Goal: Task Accomplishment & Management: Use online tool/utility

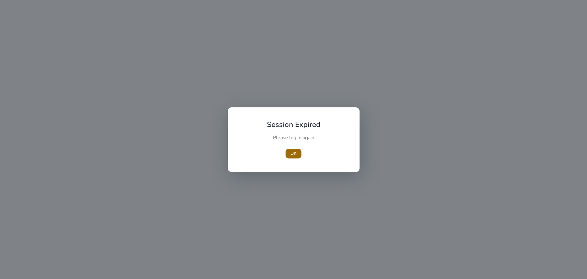
click at [292, 156] on span "OK" at bounding box center [294, 153] width 6 height 6
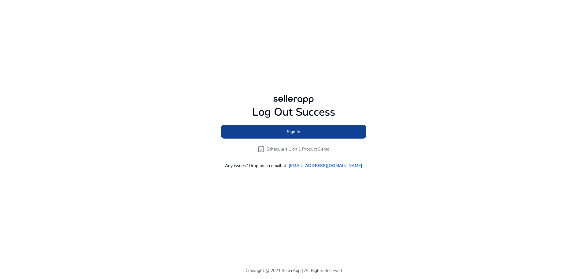
click at [296, 136] on span at bounding box center [293, 132] width 145 height 15
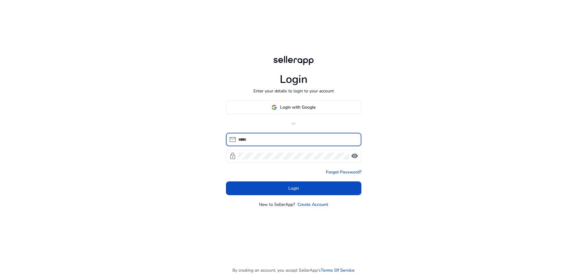
type input "**********"
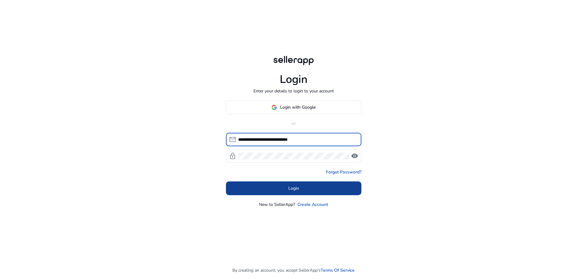
click at [293, 191] on span "Login" at bounding box center [293, 188] width 11 height 6
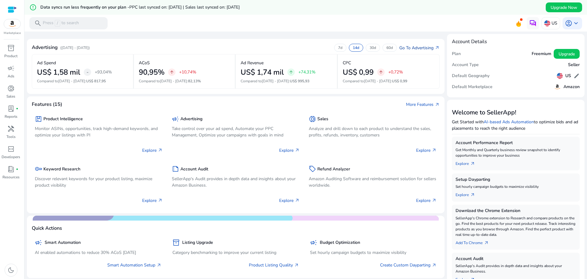
click at [409, 48] on link "Go To Advertising arrow_outward" at bounding box center [420, 48] width 40 height 6
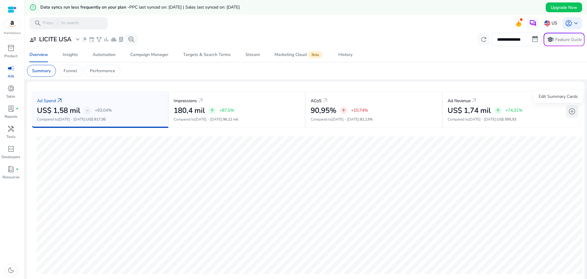
click at [571, 110] on span "add_circle" at bounding box center [572, 111] width 7 height 7
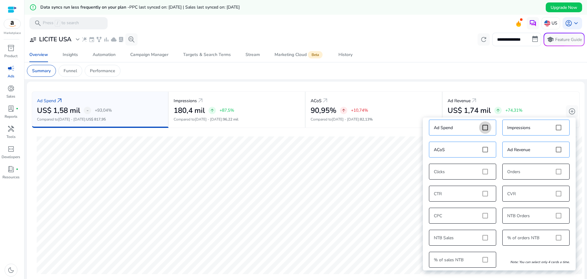
scroll to position [7, 0]
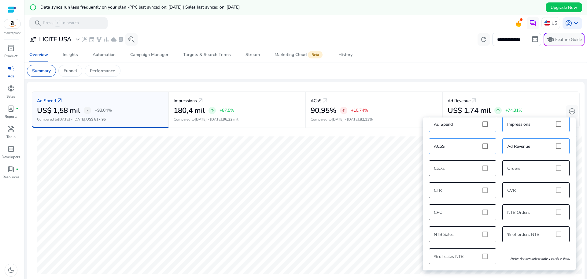
click at [444, 76] on mat-card "Summary Funnel Performance" at bounding box center [306, 70] width 568 height 17
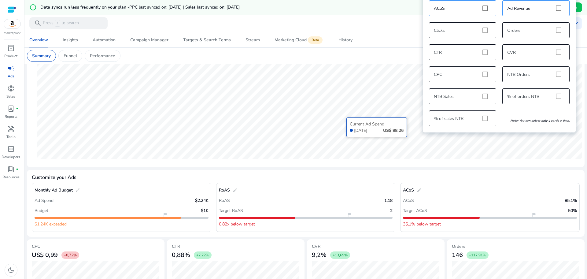
scroll to position [153, 0]
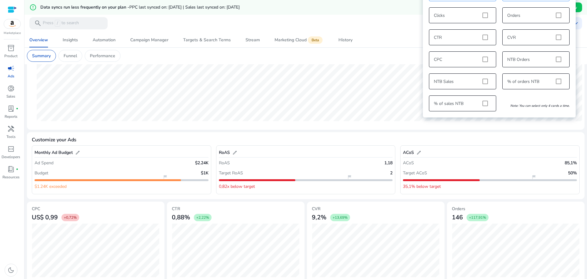
click at [313, 134] on mat-card "Customize your Ads Monthly Ad Budget edit Ad Spend $2.24K Budget $1K flag_2 $1.…" at bounding box center [306, 165] width 558 height 67
click at [506, 132] on mat-card "Customize your Ads Monthly Ad Budget edit Ad Spend $2.24K Budget $1K flag_2 $1.…" at bounding box center [306, 165] width 558 height 67
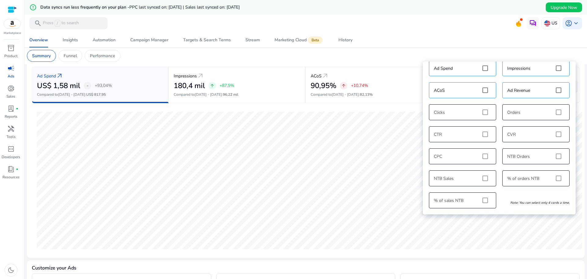
scroll to position [6, 0]
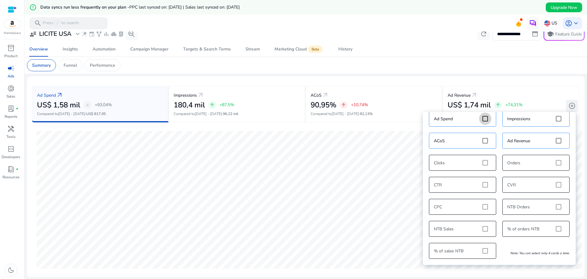
click at [570, 107] on span "add_circle" at bounding box center [572, 105] width 7 height 7
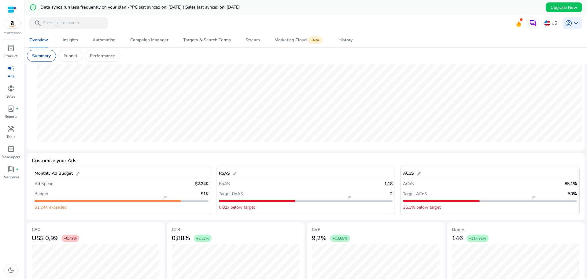
scroll to position [158, 0]
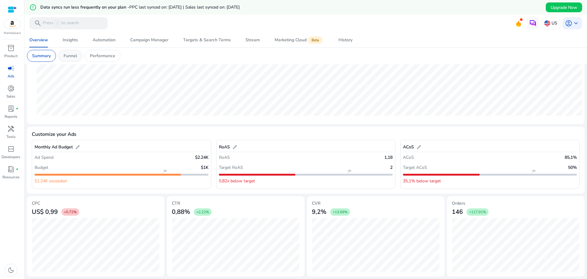
click at [76, 54] on p "Funnel" at bounding box center [70, 56] width 13 height 6
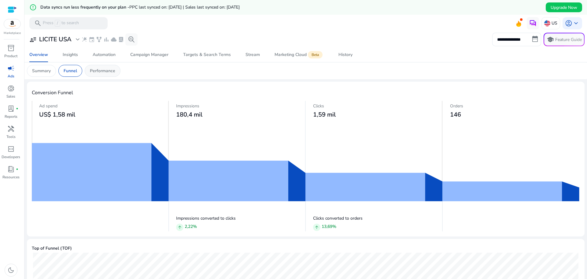
click at [111, 72] on p "Performance" at bounding box center [102, 71] width 25 height 6
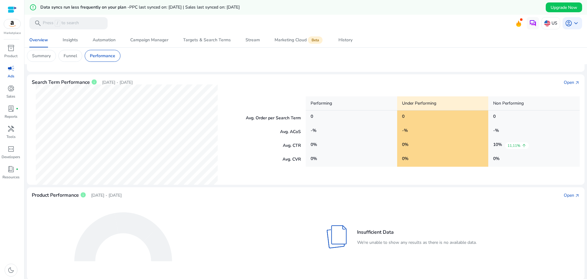
scroll to position [102, 0]
click at [570, 196] on div "Open" at bounding box center [569, 194] width 10 height 6
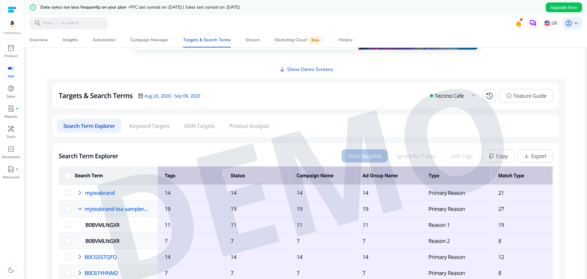
scroll to position [221, 0]
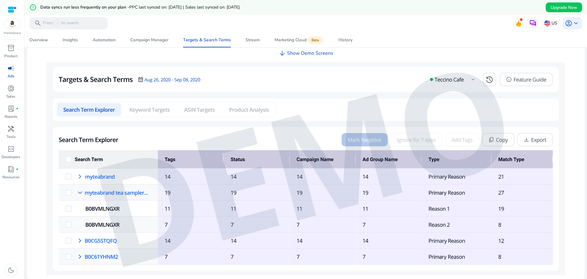
click at [154, 111] on img at bounding box center [306, 168] width 519 height 213
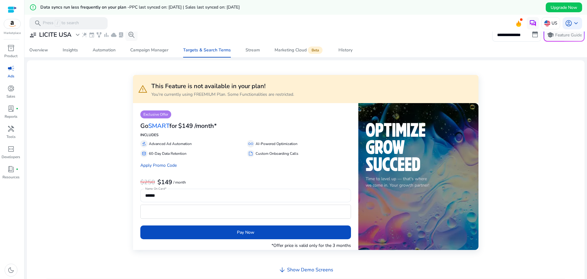
scroll to position [0, 0]
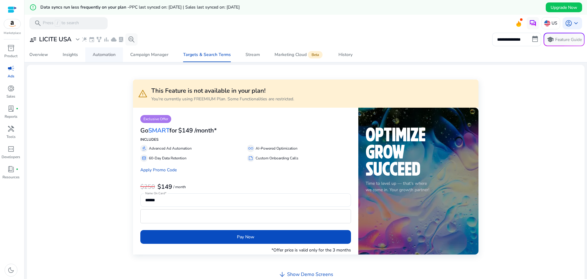
click at [114, 55] on div "Automation" at bounding box center [104, 55] width 23 height 4
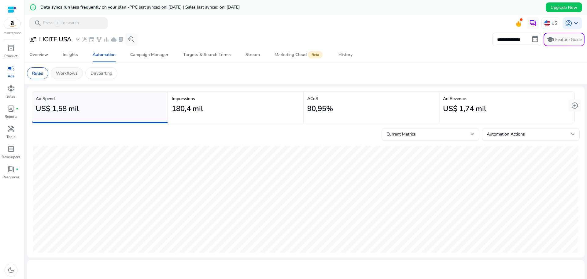
click at [69, 73] on p "Workflows" at bounding box center [67, 73] width 22 height 6
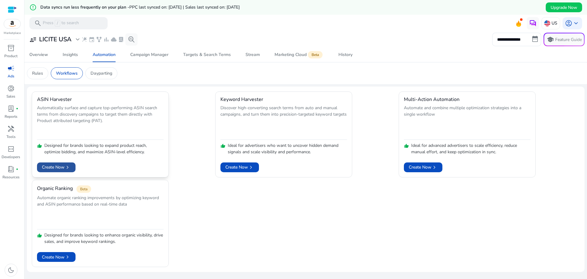
click at [69, 167] on span "chevron_right" at bounding box center [68, 167] width 6 height 6
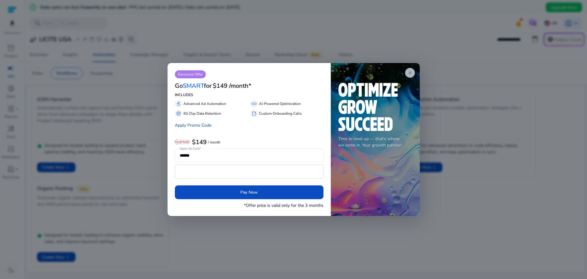
click at [411, 72] on span "close" at bounding box center [410, 72] width 5 height 5
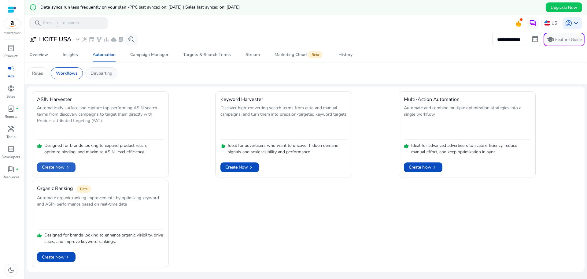
click at [95, 75] on p "Dayparting" at bounding box center [102, 73] width 22 height 6
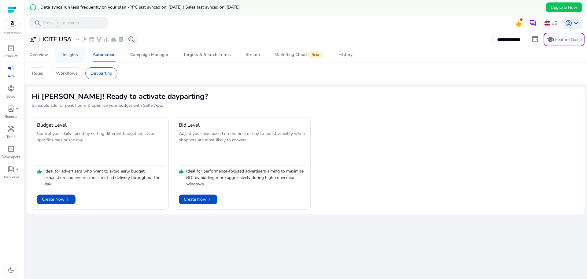
click at [73, 56] on div "Insights" at bounding box center [70, 55] width 15 height 4
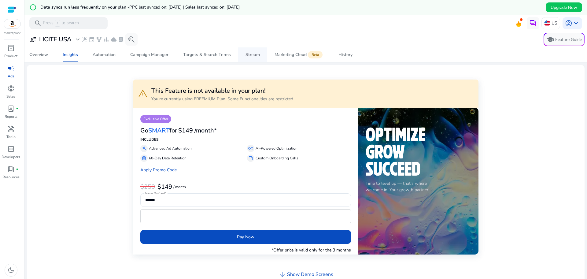
click at [261, 58] on link "Stream" at bounding box center [252, 54] width 29 height 15
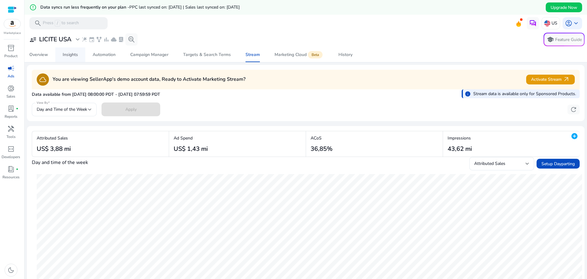
click at [77, 58] on span "Insights" at bounding box center [70, 54] width 15 height 15
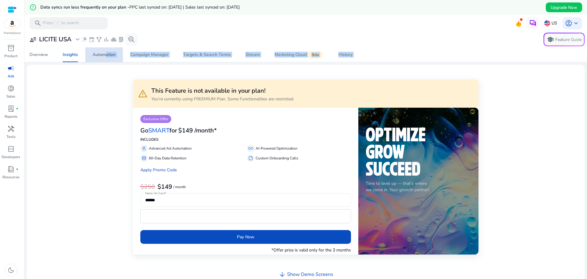
click at [103, 59] on span "Automation" at bounding box center [104, 54] width 23 height 15
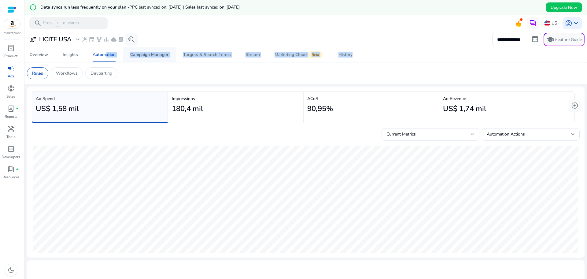
click at [153, 57] on div "Campaign Manager" at bounding box center [149, 55] width 38 height 4
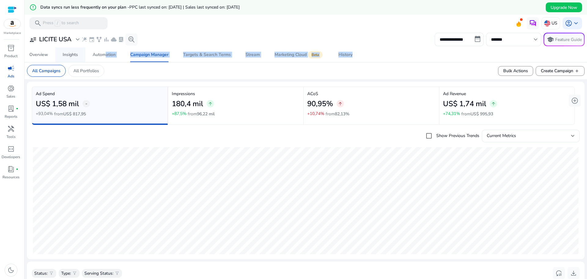
click at [74, 57] on div "Insights" at bounding box center [70, 55] width 15 height 4
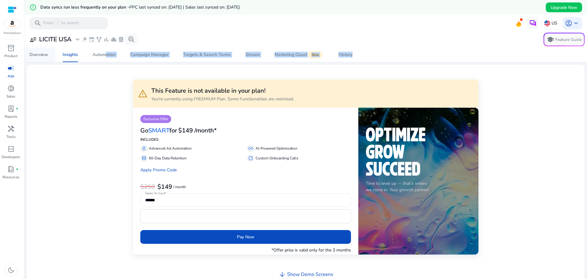
click at [50, 58] on link "Overview" at bounding box center [38, 54] width 33 height 15
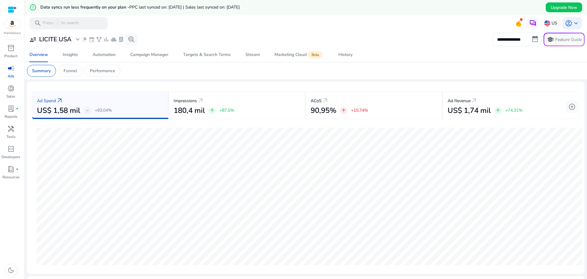
select select "*"
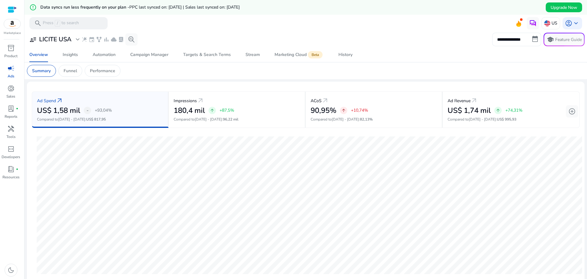
click at [512, 40] on input "**********" at bounding box center [517, 39] width 49 height 13
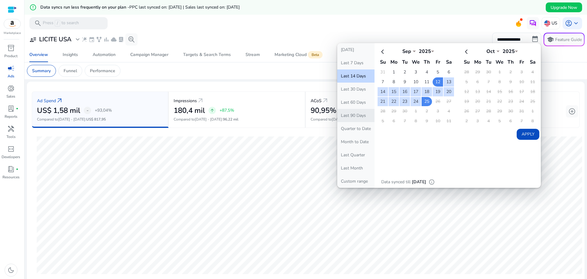
click at [367, 114] on button "Last 90 Days" at bounding box center [355, 115] width 37 height 13
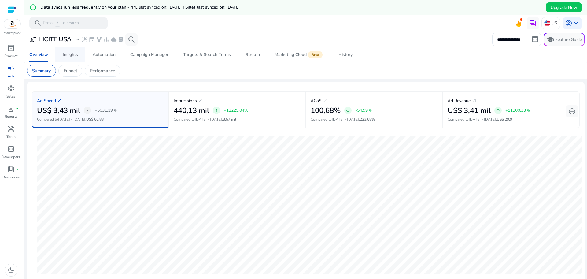
click at [73, 57] on div "Insights" at bounding box center [70, 55] width 15 height 4
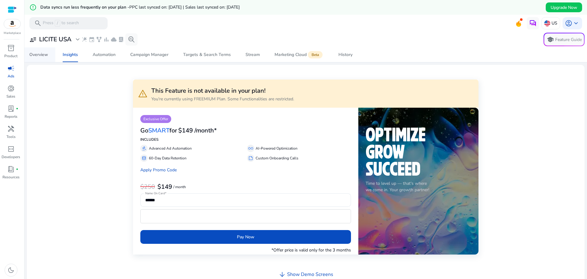
click at [43, 54] on div "Overview" at bounding box center [38, 55] width 19 height 4
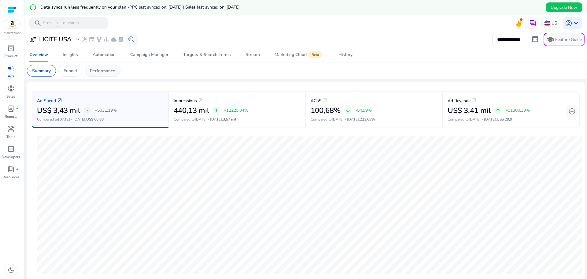
click at [99, 72] on p "Performance" at bounding box center [102, 71] width 25 height 6
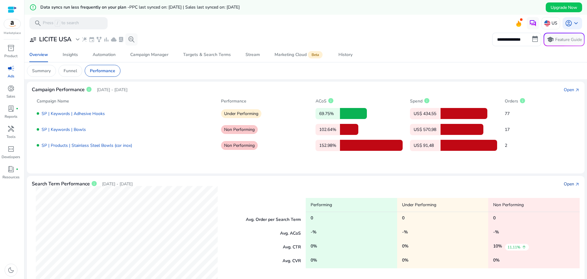
click at [564, 184] on div "Open" at bounding box center [569, 184] width 10 height 6
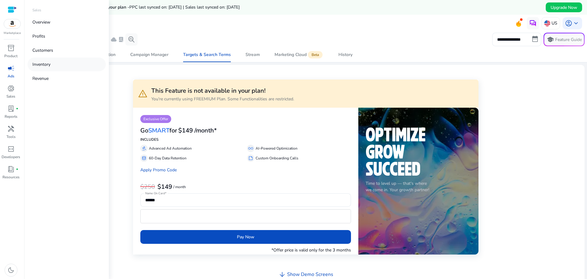
click at [40, 68] on link "Inventory" at bounding box center [67, 65] width 78 height 14
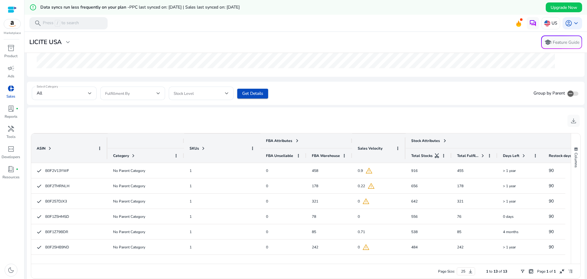
scroll to position [191, 0]
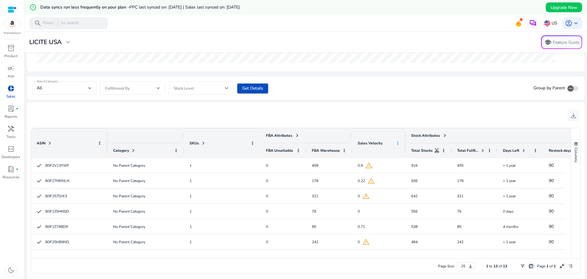
click at [398, 144] on span at bounding box center [398, 143] width 5 height 5
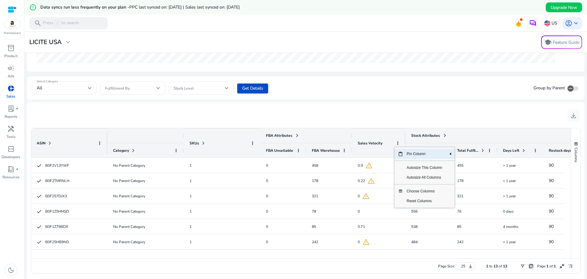
click at [387, 140] on div "Sales Velocity" at bounding box center [376, 143] width 36 height 26
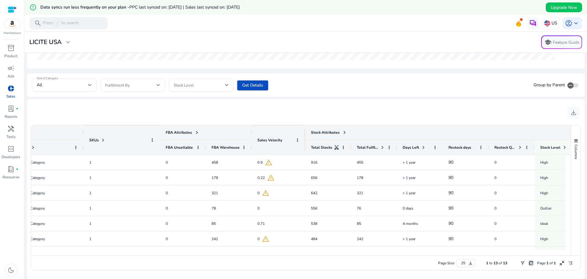
scroll to position [0, 0]
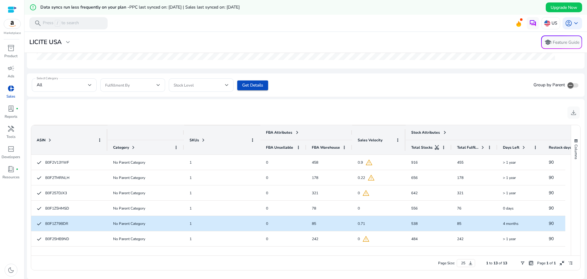
click at [60, 224] on span "B0F1Z79BDR" at bounding box center [56, 223] width 23 height 5
click at [60, 223] on span "B0F1Z79BDR" at bounding box center [56, 223] width 23 height 5
click at [65, 224] on span "B0F1Z79BDR" at bounding box center [56, 223] width 23 height 5
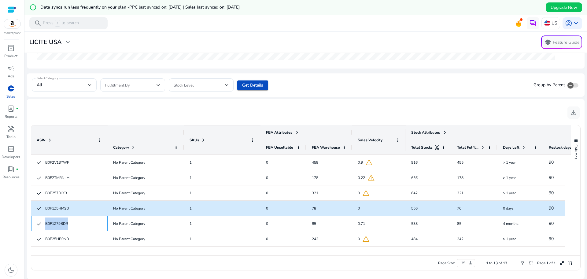
copy span "B0F1Z79BDR"
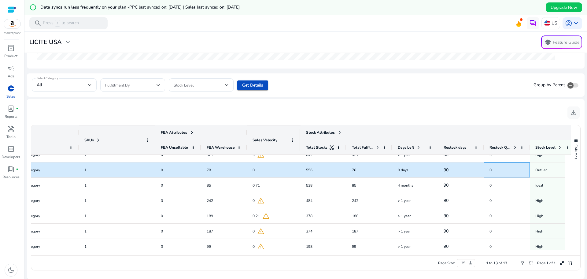
click at [504, 176] on span "0" at bounding box center [507, 170] width 35 height 12
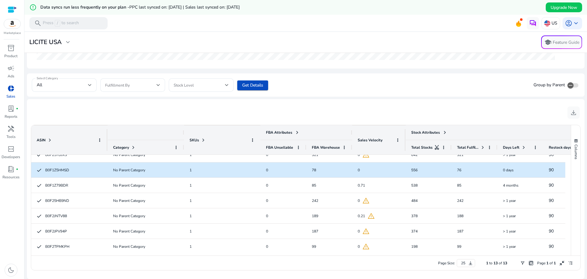
click at [67, 169] on span "B0F1Z5HMSD" at bounding box center [57, 170] width 24 height 5
drag, startPoint x: 43, startPoint y: 170, endPoint x: 72, endPoint y: 173, distance: 29.2
click at [72, 173] on span "B0F1Z5HMSD" at bounding box center [69, 170] width 65 height 12
copy span "B0F1Z5HMSD"
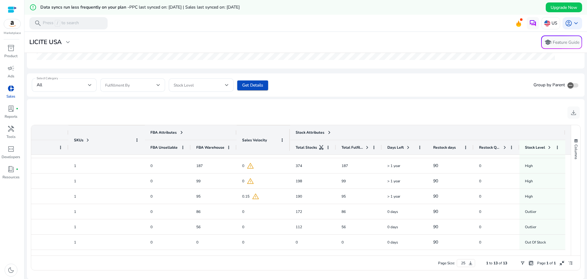
drag, startPoint x: 506, startPoint y: 256, endPoint x: 419, endPoint y: 253, distance: 86.3
click at [420, 253] on div "ASIN Drag here to set column labels FBA Attributes Stock Attributes ASIN" at bounding box center [306, 198] width 550 height 146
drag, startPoint x: 408, startPoint y: 255, endPoint x: 333, endPoint y: 251, distance: 75.1
click at [333, 251] on div "ASIN Drag here to set column labels FBA Attributes Stock Attributes ASIN" at bounding box center [306, 198] width 550 height 146
click at [84, 252] on div at bounding box center [241, 253] width 650 height 6
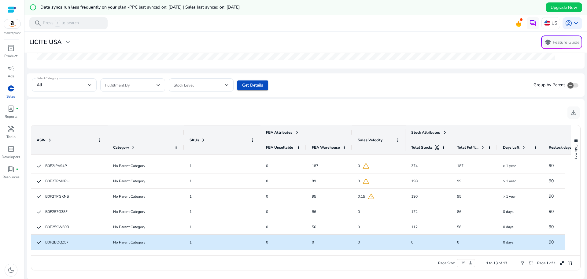
click at [67, 242] on span "B0F2BDQZ57" at bounding box center [56, 242] width 23 height 5
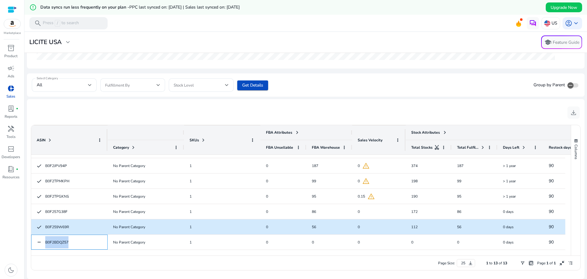
copy span "B0F2BDQZ57"
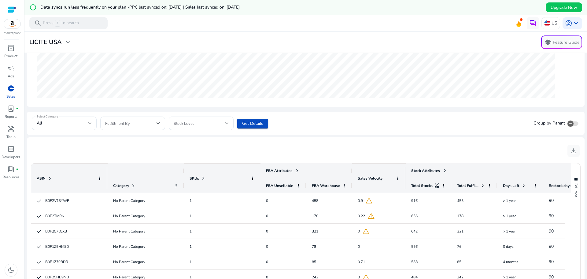
click at [338, 156] on div "download" at bounding box center [306, 150] width 548 height 17
click at [292, 172] on div "FBA Attributes" at bounding box center [283, 171] width 34 height 8
click at [12, 109] on span "lab_profile" at bounding box center [10, 108] width 7 height 7
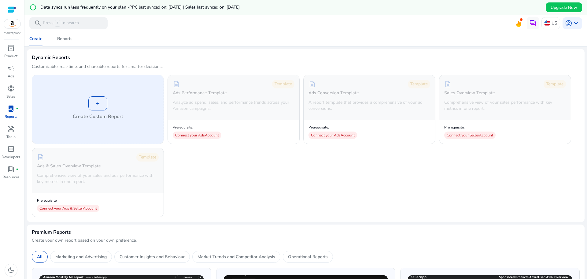
click at [96, 104] on div "+" at bounding box center [97, 103] width 19 height 14
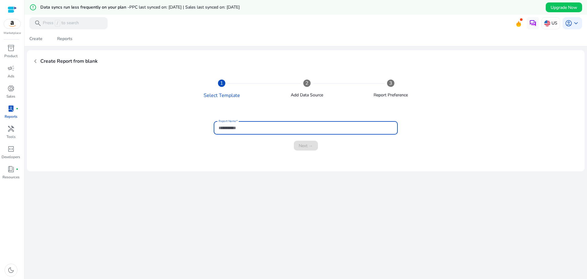
click at [268, 130] on input "Report Name" at bounding box center [306, 128] width 174 height 7
type input "*****"
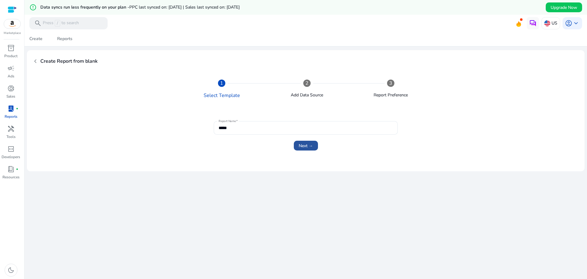
click at [311, 141] on span "submit" at bounding box center [306, 145] width 24 height 15
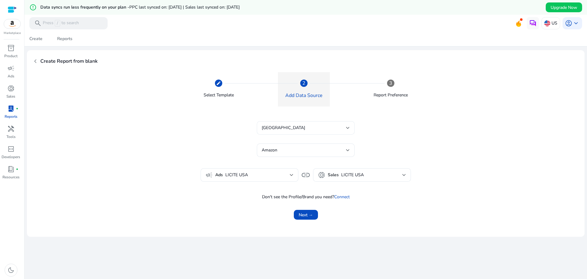
click at [316, 133] on div "United States" at bounding box center [306, 127] width 88 height 13
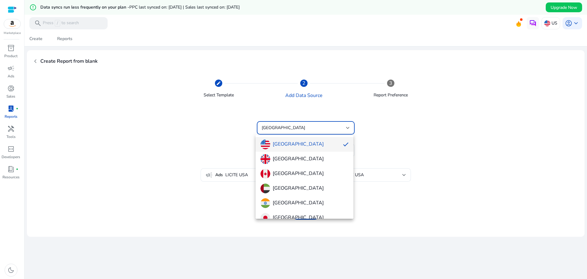
click at [395, 157] on div at bounding box center [293, 139] width 587 height 279
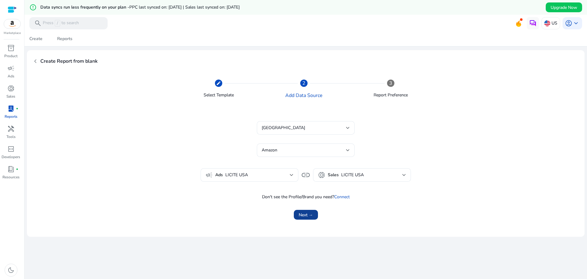
click at [310, 215] on span "Next →" at bounding box center [306, 215] width 14 height 6
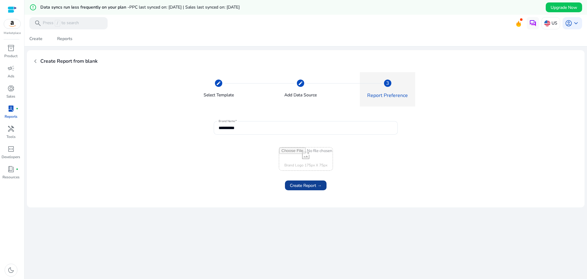
click at [319, 188] on span "Create Report →" at bounding box center [306, 185] width 32 height 6
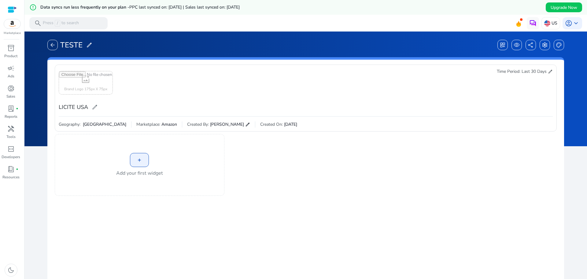
click at [143, 157] on div "+" at bounding box center [139, 160] width 19 height 14
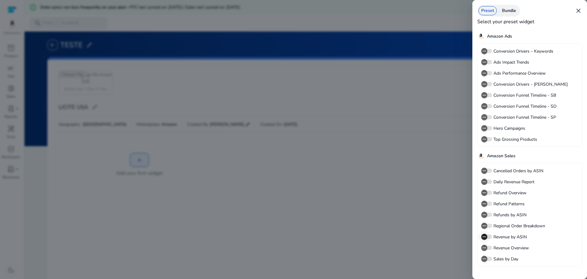
click at [487, 237] on span "button" at bounding box center [485, 237] width 6 height 6
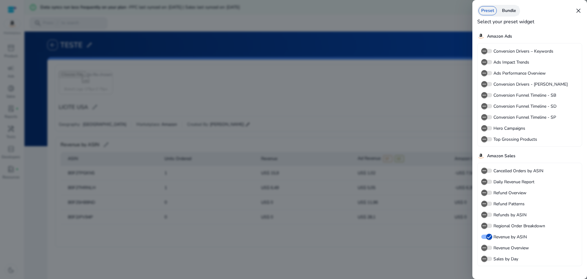
click at [505, 9] on div "Bundle" at bounding box center [510, 10] width 20 height 9
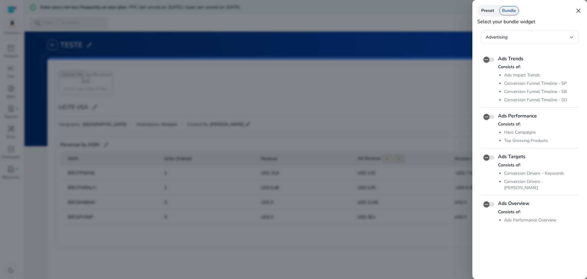
click at [487, 13] on div "Preset" at bounding box center [488, 10] width 18 height 9
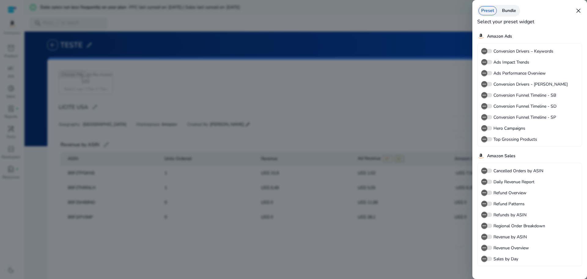
click at [504, 13] on div "Bundle" at bounding box center [510, 10] width 20 height 9
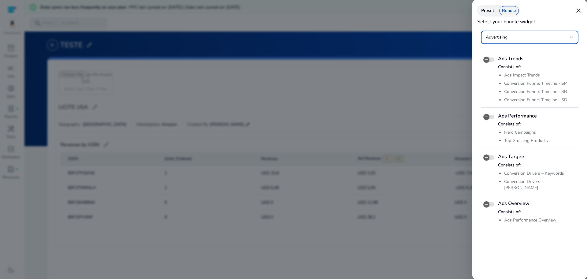
click at [528, 36] on div "Advertising" at bounding box center [528, 37] width 84 height 7
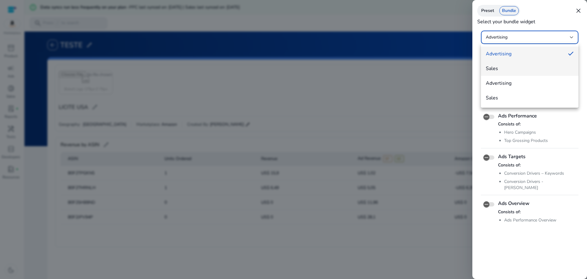
click at [520, 70] on span "Sales" at bounding box center [530, 68] width 88 height 7
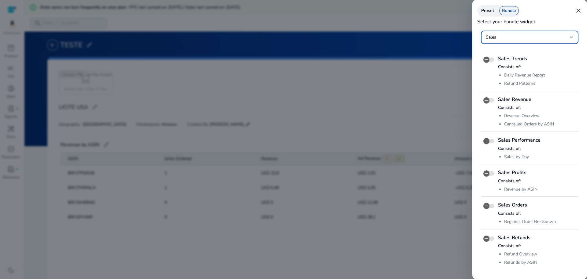
click at [577, 10] on span "close" at bounding box center [578, 10] width 7 height 7
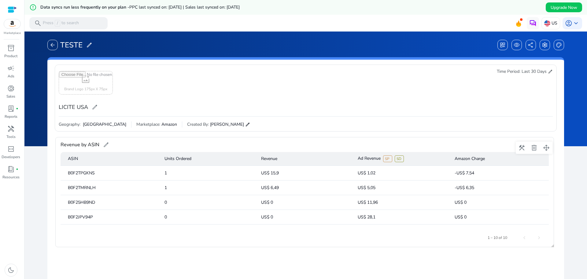
click at [109, 145] on span "edit" at bounding box center [106, 145] width 6 height 6
click at [159, 147] on div "Revenue by ASIN edit" at bounding box center [305, 144] width 489 height 15
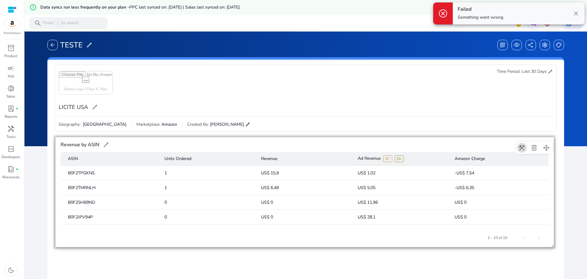
click at [524, 150] on span at bounding box center [522, 147] width 15 height 15
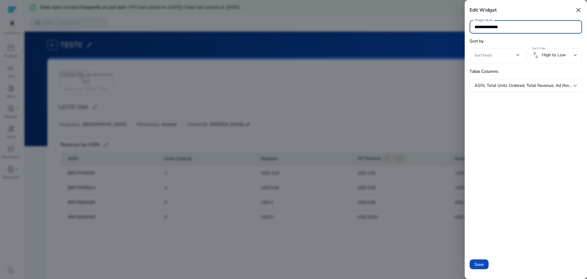
click at [517, 57] on div at bounding box center [518, 54] width 4 height 7
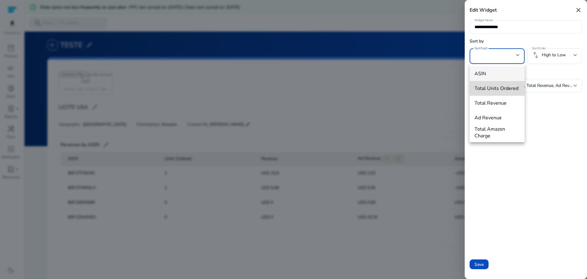
click at [509, 87] on span "Total Units Ordered" at bounding box center [497, 88] width 45 height 7
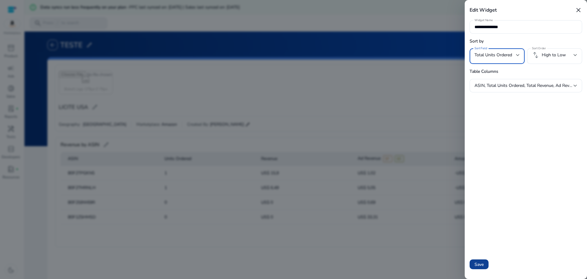
click at [483, 268] on span at bounding box center [479, 264] width 19 height 15
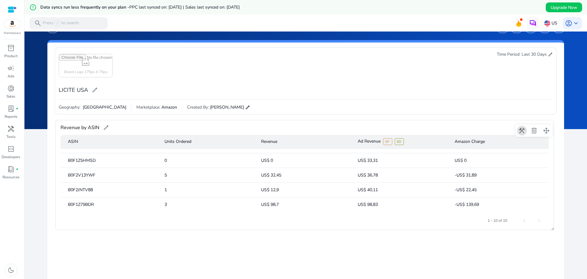
scroll to position [38, 0]
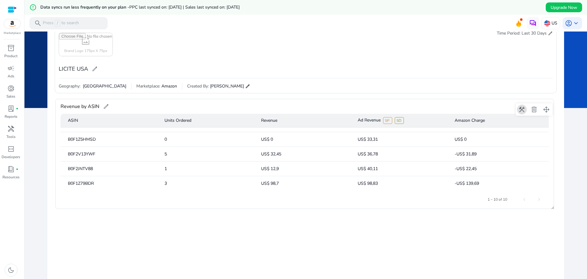
click at [183, 121] on mat-header-cell "Units Ordered" at bounding box center [208, 121] width 97 height 14
click at [199, 121] on mat-header-cell "Units Ordered" at bounding box center [208, 121] width 97 height 14
click at [171, 122] on mat-header-cell "Units Ordered" at bounding box center [208, 121] width 97 height 14
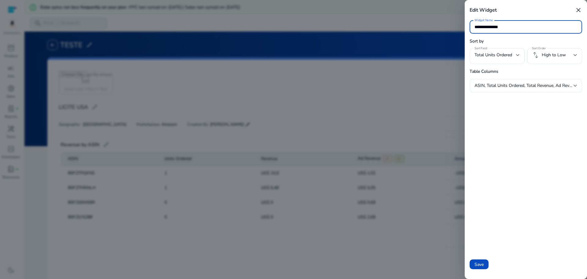
scroll to position [84, 0]
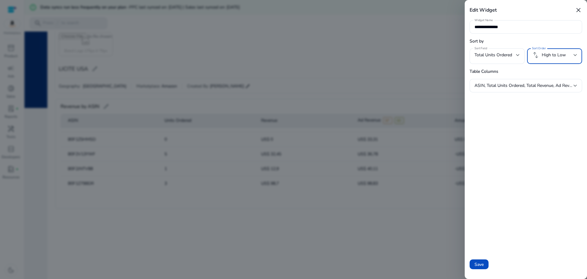
click at [548, 59] on mat-select "swap_vert High to Low" at bounding box center [554, 55] width 45 height 9
click at [545, 72] on span "High to Low" at bounding box center [545, 73] width 27 height 7
click at [483, 262] on span "Save" at bounding box center [479, 264] width 9 height 6
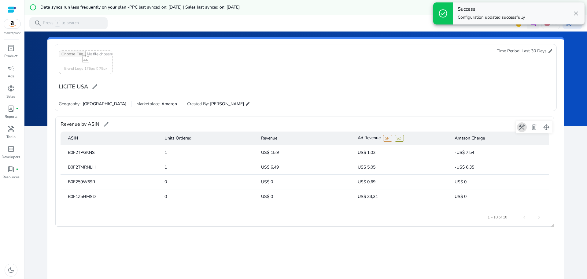
scroll to position [0, 0]
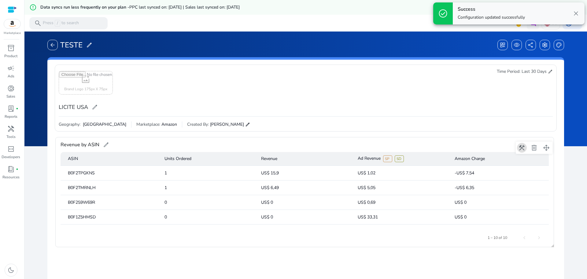
click at [174, 158] on mat-header-cell "Units Ordered" at bounding box center [208, 159] width 97 height 14
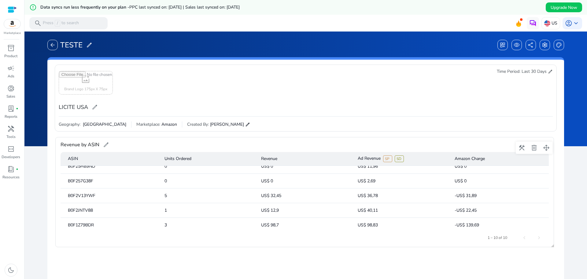
scroll to position [84, 0]
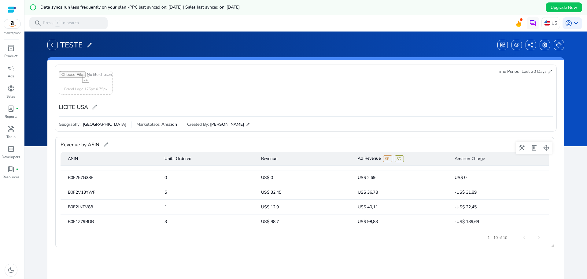
click at [86, 194] on mat-cell "B0F2V13YWF" at bounding box center [110, 192] width 99 height 15
copy mat-cell "B0F2V13YWF"
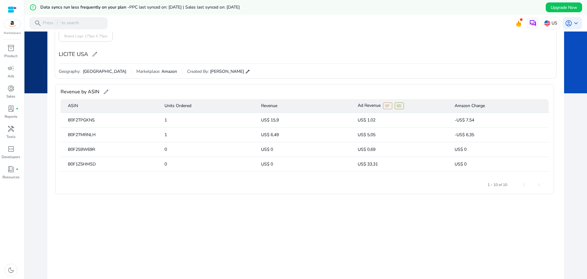
scroll to position [0, 0]
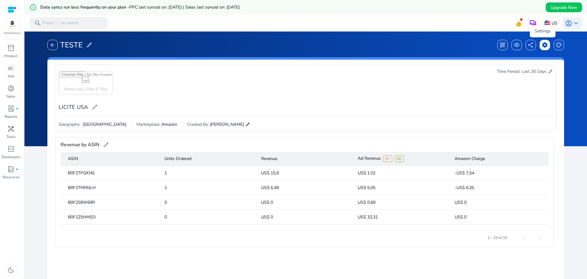
click at [542, 48] on span "settings" at bounding box center [545, 45] width 6 height 6
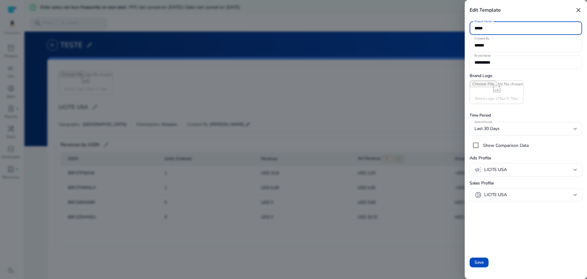
click at [580, 13] on span "close" at bounding box center [578, 9] width 7 height 7
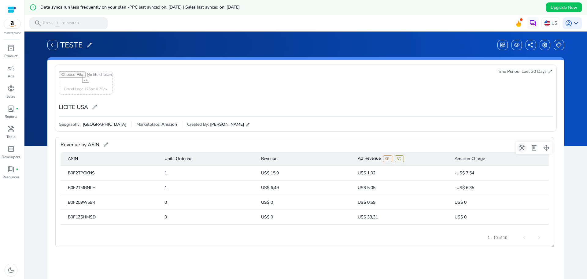
click at [522, 148] on span at bounding box center [522, 147] width 15 height 15
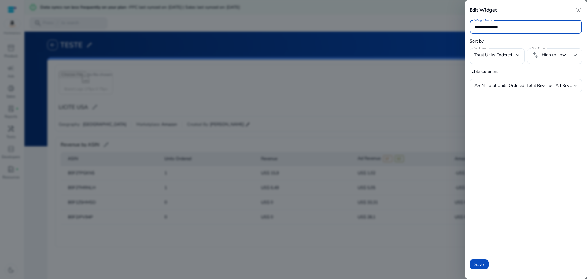
click at [537, 88] on span "ASIN, Total Units Ordered, Total Revenue, Ad Revenue, Total Amazon Charge" at bounding box center [548, 86] width 147 height 6
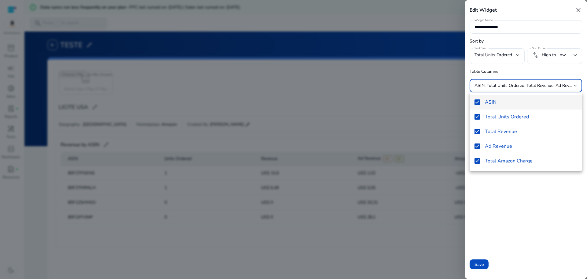
click at [537, 88] on div at bounding box center [293, 139] width 587 height 279
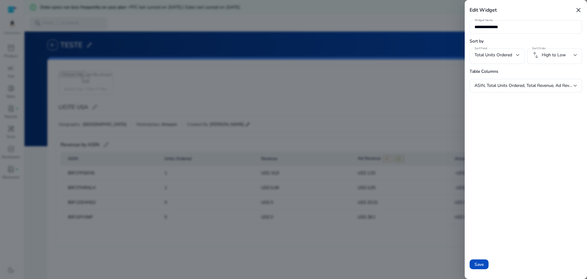
click at [578, 11] on span "close" at bounding box center [578, 9] width 7 height 7
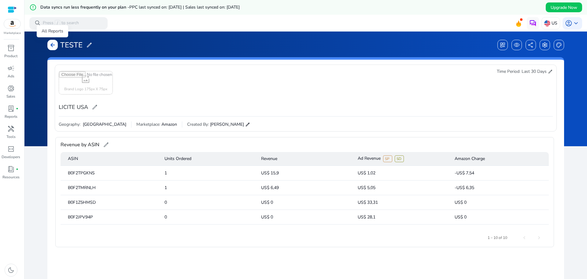
click at [54, 44] on span "arrow_back" at bounding box center [53, 45] width 6 height 6
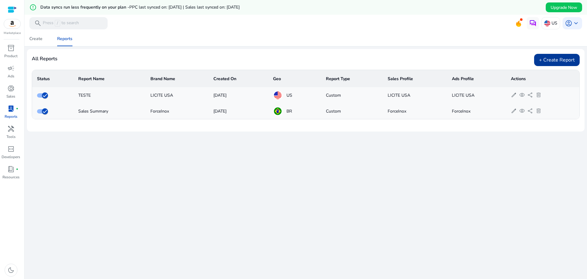
click at [554, 63] on div "+ Create Report" at bounding box center [557, 60] width 46 height 12
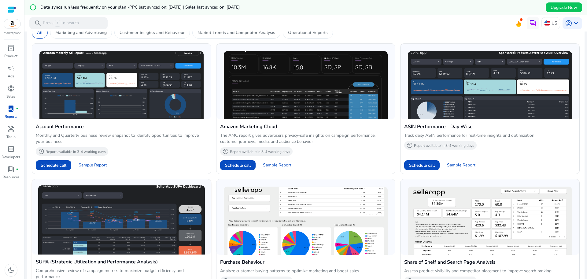
scroll to position [191, 0]
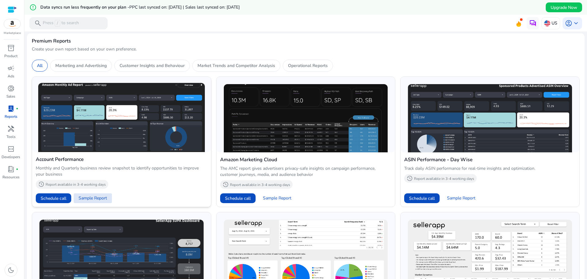
click at [96, 199] on span "Sample Report" at bounding box center [93, 198] width 28 height 6
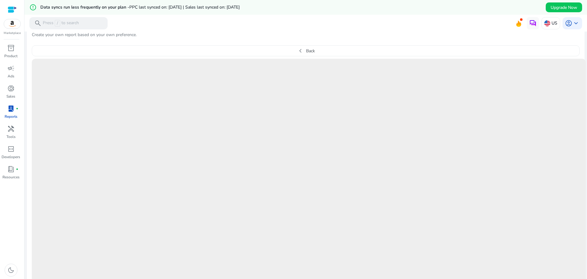
scroll to position [205, 0]
click at [15, 113] on div "lab_profile fiber_manual_record" at bounding box center [10, 109] width 17 height 10
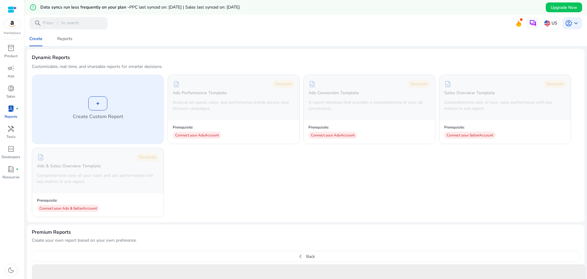
click at [101, 110] on div "+" at bounding box center [97, 103] width 19 height 14
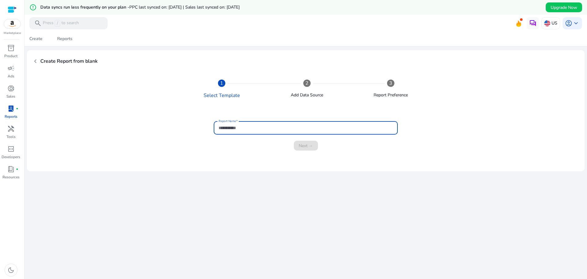
click at [241, 128] on input "Report Name" at bounding box center [306, 128] width 174 height 7
type input "******"
click at [294, 141] on button "Next →" at bounding box center [306, 146] width 24 height 10
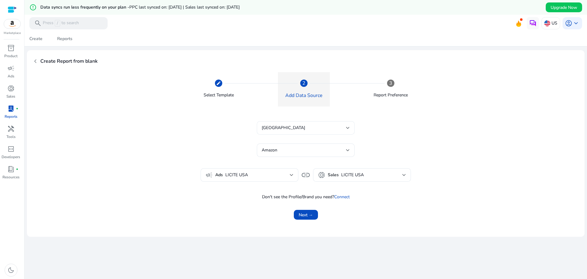
click at [292, 133] on div "United States" at bounding box center [306, 127] width 88 height 13
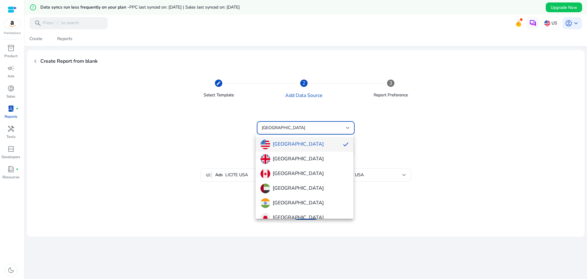
click at [292, 132] on div at bounding box center [293, 139] width 587 height 279
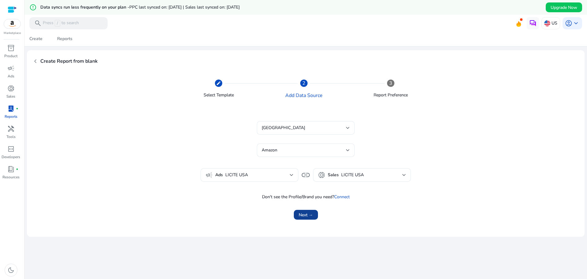
click at [307, 214] on span "Next →" at bounding box center [306, 215] width 14 height 6
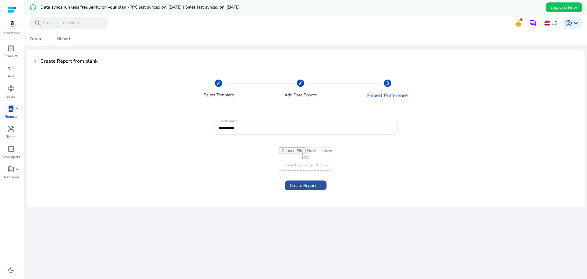
click at [302, 185] on span "Create Report →" at bounding box center [306, 185] width 32 height 6
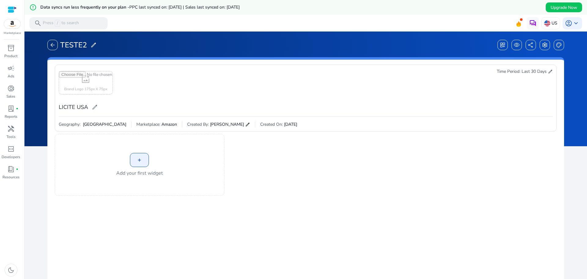
click at [141, 160] on div "+" at bounding box center [139, 160] width 19 height 14
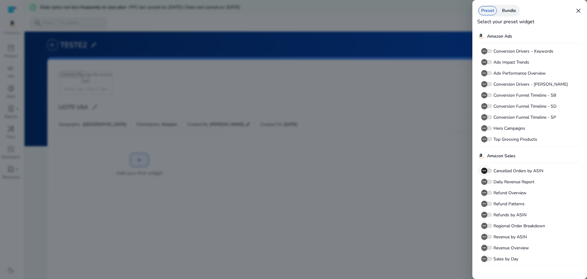
click at [489, 170] on span "button" at bounding box center [484, 171] width 12 height 12
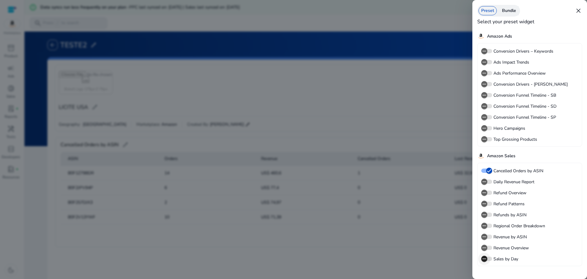
click at [488, 259] on span "button" at bounding box center [484, 259] width 12 height 12
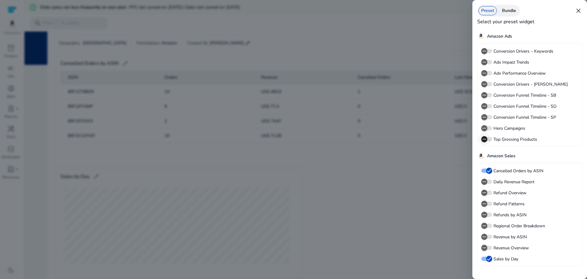
click at [486, 142] on span "button" at bounding box center [485, 139] width 6 height 6
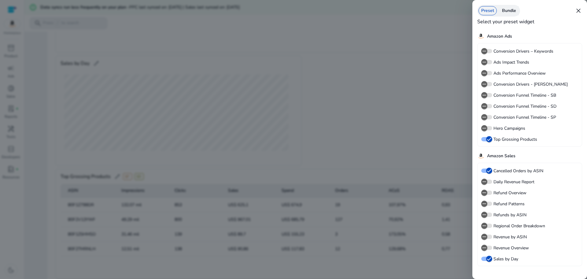
click at [512, 50] on label "Conversion Drivers – Keywords" at bounding box center [523, 51] width 61 height 6
click at [493, 50] on button "Conversion Drivers – Keywords" at bounding box center [487, 51] width 11 height 4
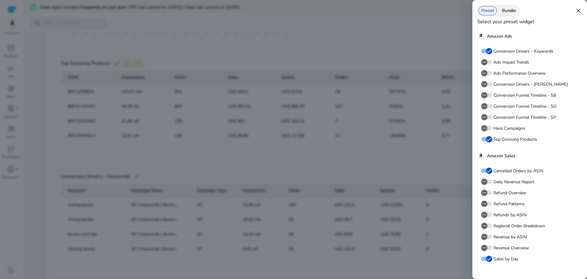
click at [513, 72] on label "Ads Performance Overview" at bounding box center [520, 73] width 54 height 6
click at [493, 72] on button "Ads Performance Overview" at bounding box center [487, 73] width 11 height 4
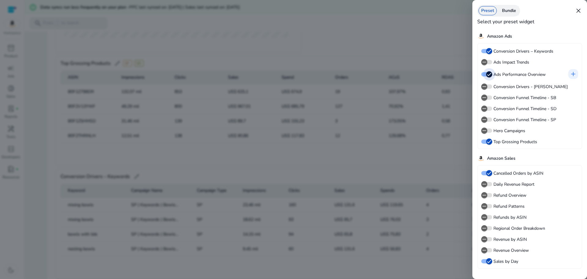
scroll to position [230, 0]
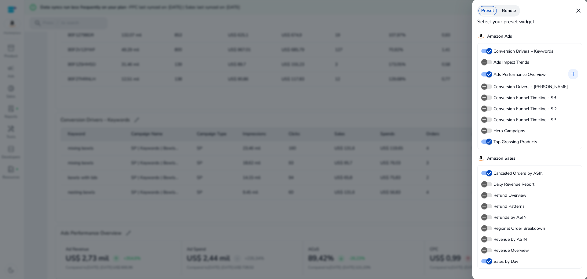
click at [515, 129] on label "Hero Campaigns" at bounding box center [509, 131] width 33 height 6
click at [493, 129] on button "Hero Campaigns" at bounding box center [487, 130] width 11 height 4
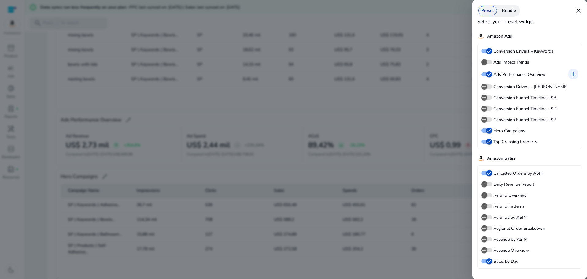
click at [511, 13] on div "Bundle" at bounding box center [510, 10] width 20 height 9
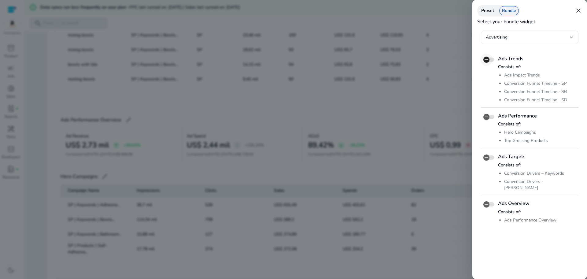
click at [492, 58] on span "button" at bounding box center [487, 60] width 12 height 12
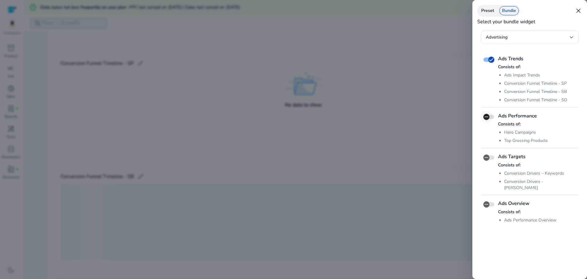
click at [489, 120] on span "button" at bounding box center [487, 117] width 12 height 12
click at [489, 118] on span "button" at bounding box center [492, 117] width 6 height 6
click at [490, 117] on span "button" at bounding box center [487, 117] width 12 height 12
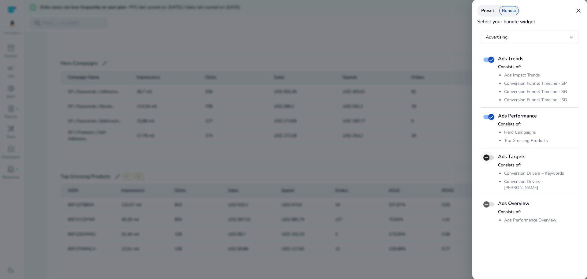
click at [490, 157] on span "button" at bounding box center [487, 157] width 12 height 12
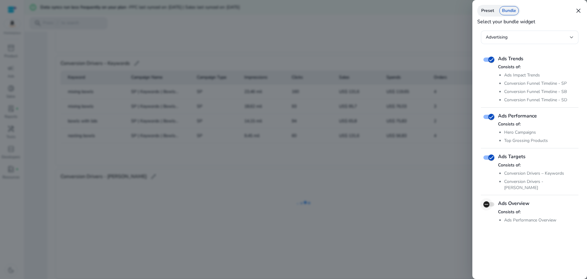
click at [488, 204] on icon "button" at bounding box center [487, 204] width 4 height 1
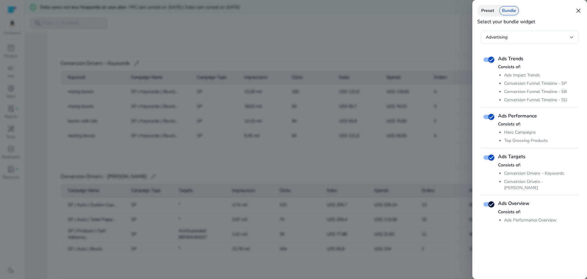
scroll to position [1079, 0]
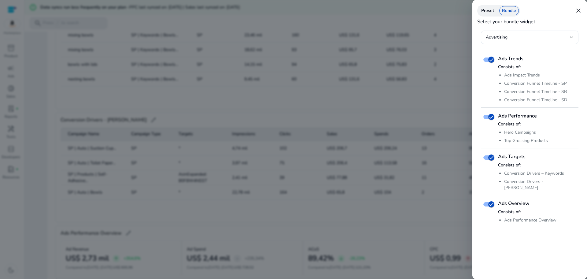
click at [579, 12] on span "close" at bounding box center [578, 10] width 7 height 7
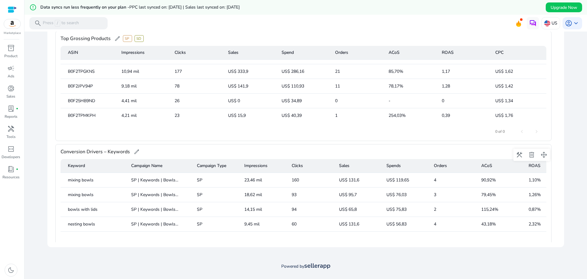
scroll to position [880, 0]
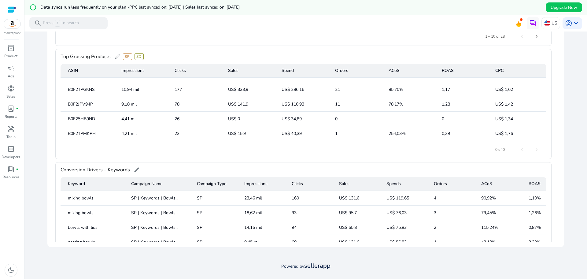
drag, startPoint x: 557, startPoint y: 163, endPoint x: 550, endPoint y: 196, distance: 33.5
click at [550, 196] on div "add_photo_alternate Brand Logo 175px X 75px LICITE USA edit Time Period: Last 3…" at bounding box center [305, 67] width 517 height 361
click at [544, 166] on span at bounding box center [544, 173] width 15 height 15
click at [566, 162] on div "arrow_back TESTE2 edit dashboard_customize visibility share settings palette ad…" at bounding box center [306, 57] width 564 height 380
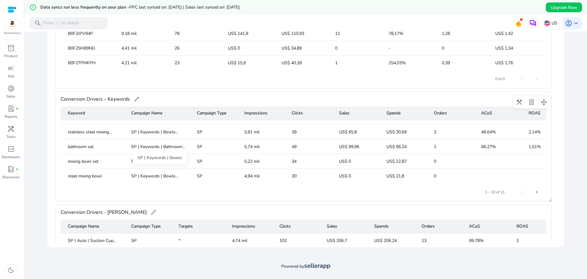
scroll to position [988, 0]
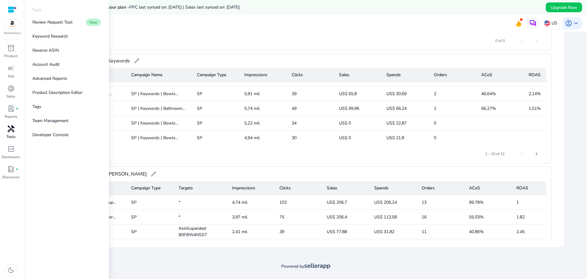
click at [11, 131] on span "handyman" at bounding box center [10, 128] width 7 height 7
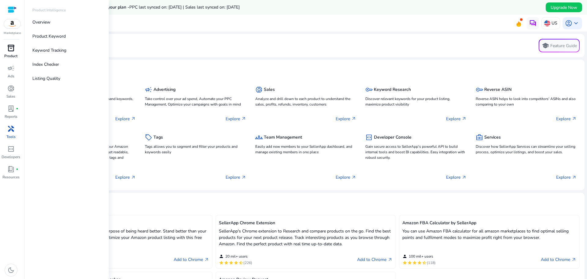
click at [10, 55] on p "Product" at bounding box center [10, 56] width 13 height 6
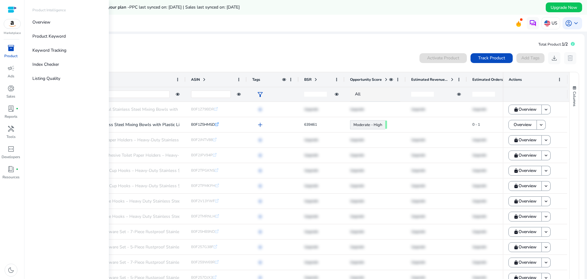
click at [62, 27] on link "Overview" at bounding box center [67, 22] width 78 height 14
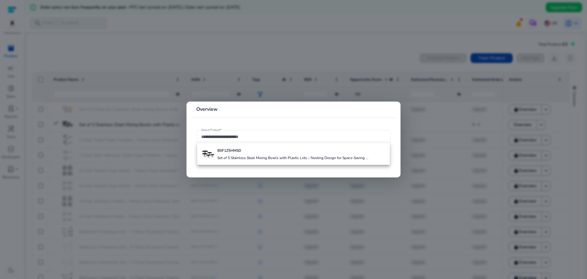
click at [255, 57] on div at bounding box center [293, 139] width 587 height 279
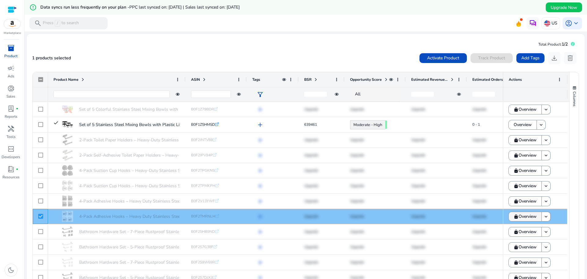
click at [523, 216] on span "Overview" at bounding box center [528, 216] width 18 height 12
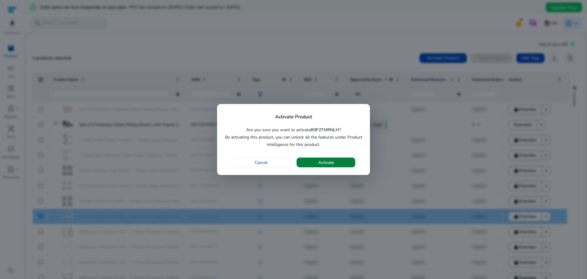
click at [340, 162] on span "button" at bounding box center [326, 162] width 59 height 15
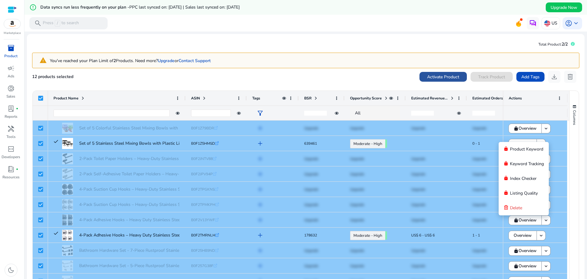
click at [432, 79] on span "Activate Product" at bounding box center [443, 77] width 32 height 6
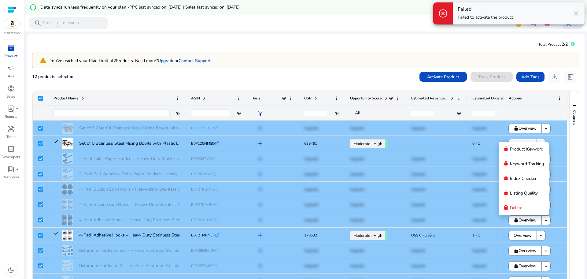
click at [344, 73] on div "12 products selected Activate Product Track Product Add Tags download delete" at bounding box center [306, 77] width 548 height 12
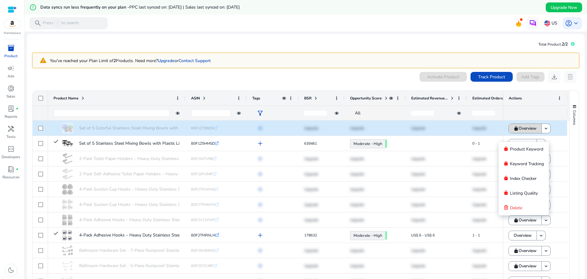
click at [530, 128] on span "Overview" at bounding box center [528, 128] width 18 height 12
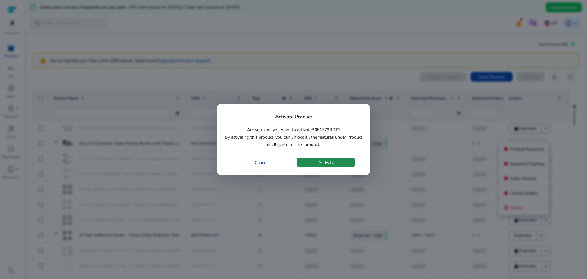
click at [346, 161] on span "button" at bounding box center [326, 162] width 59 height 15
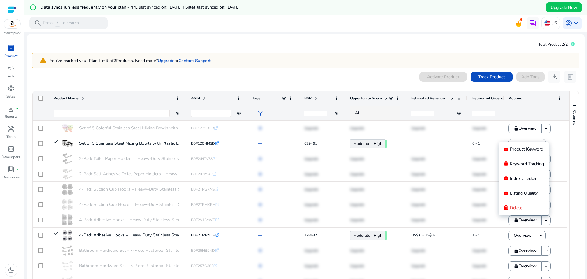
click at [572, 159] on div "Columns" at bounding box center [574, 197] width 9 height 212
click at [356, 84] on div "0 products selected Activate Product Track Product Add Tags download delete Pre…" at bounding box center [306, 196] width 548 height 250
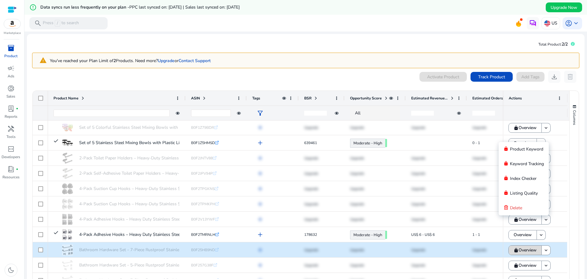
click at [520, 251] on span "Overview" at bounding box center [528, 250] width 18 height 12
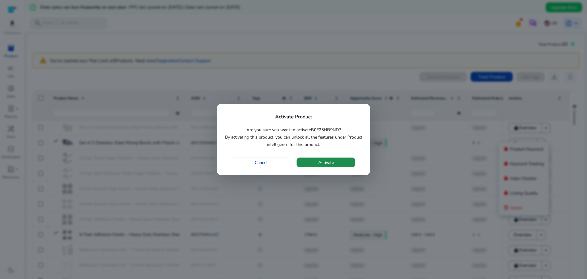
click at [346, 163] on span "button" at bounding box center [326, 162] width 59 height 15
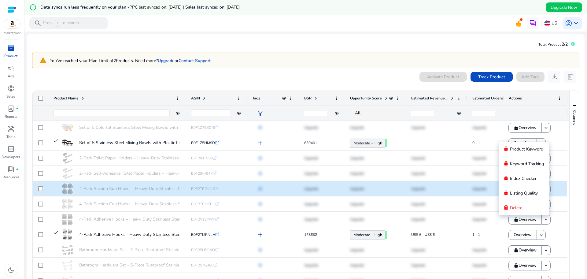
click at [560, 185] on div "lock Overview keyboard_arrow_down" at bounding box center [535, 188] width 64 height 15
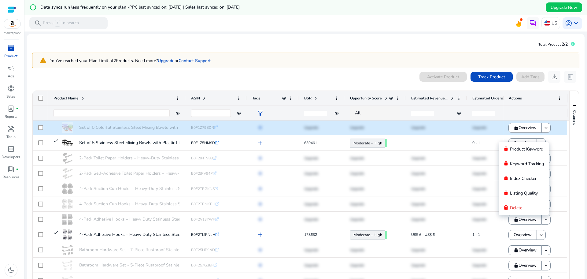
click at [455, 125] on div "Set of 5 Colorful Stainless Steel Mixing Bowls with Matching... B0F1Z79BDR .st0…" at bounding box center [498, 127] width 901 height 15
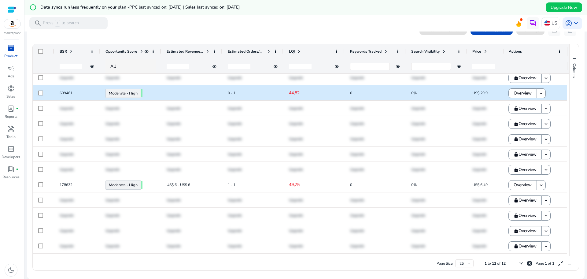
click at [292, 93] on p "44,82" at bounding box center [314, 93] width 50 height 12
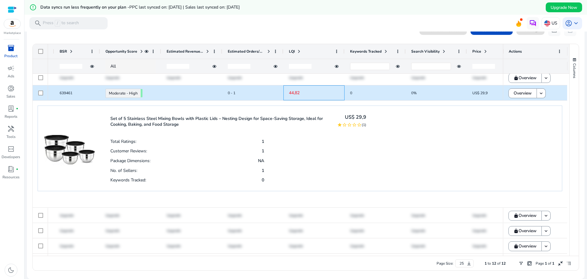
click at [294, 93] on p "44,82" at bounding box center [314, 93] width 50 height 12
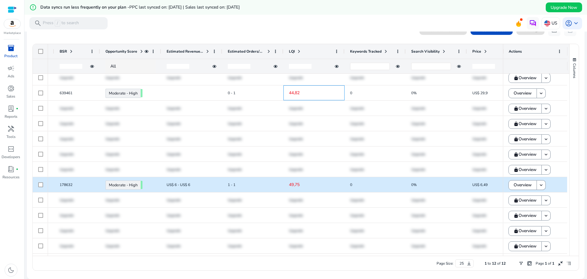
click at [297, 186] on p "49,75" at bounding box center [314, 185] width 50 height 12
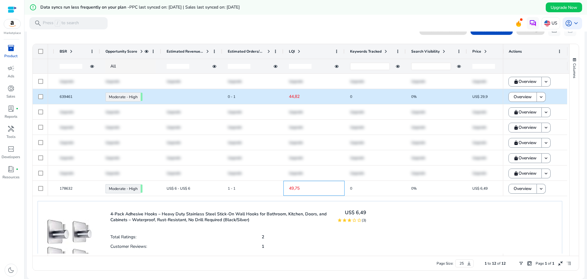
click at [294, 96] on p "44,82" at bounding box center [314, 97] width 50 height 12
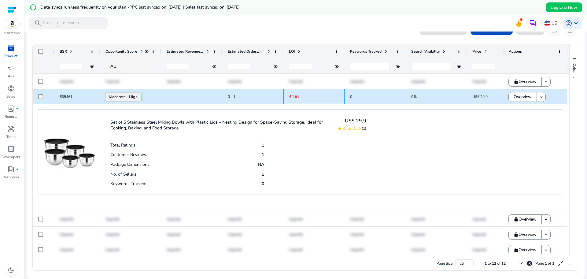
click at [294, 96] on p "44,82" at bounding box center [314, 97] width 50 height 12
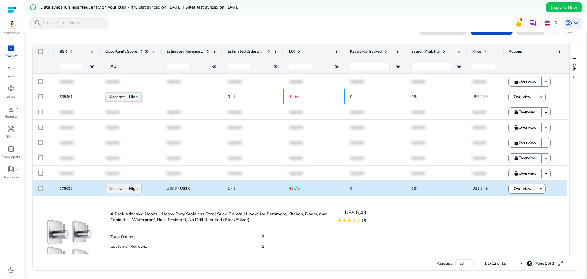
click at [296, 191] on p "49,75" at bounding box center [314, 188] width 50 height 12
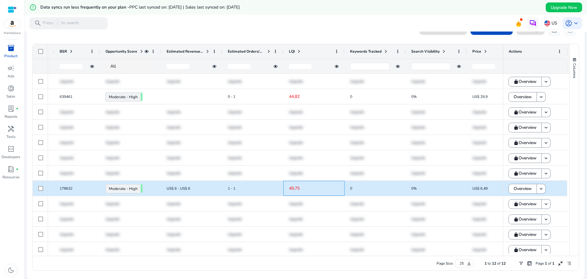
click at [296, 191] on p "49,75" at bounding box center [314, 188] width 50 height 12
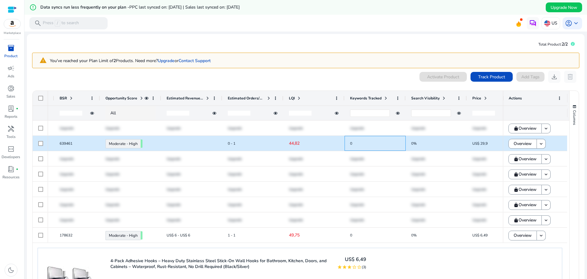
click at [356, 142] on span "0" at bounding box center [375, 143] width 50 height 12
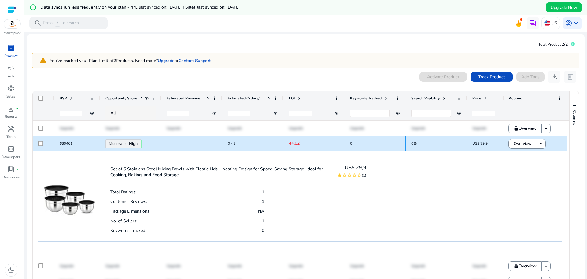
click at [351, 142] on span "0" at bounding box center [375, 143] width 50 height 12
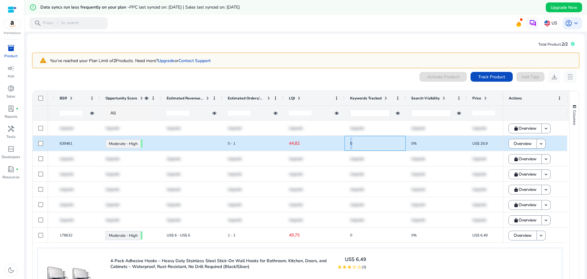
click at [352, 142] on span "0" at bounding box center [351, 143] width 2 height 5
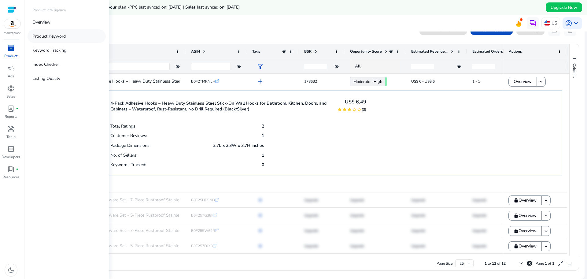
click at [52, 39] on link "Product Keyword" at bounding box center [67, 36] width 78 height 14
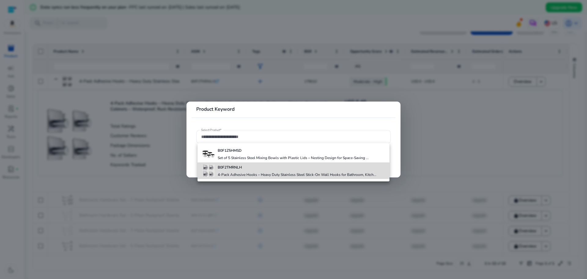
click at [224, 169] on b "B0F2TMRNLH" at bounding box center [230, 167] width 24 height 5
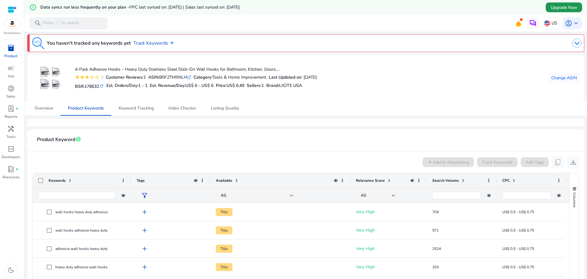
click at [572, 6] on span "Upgrade Now" at bounding box center [564, 7] width 27 height 6
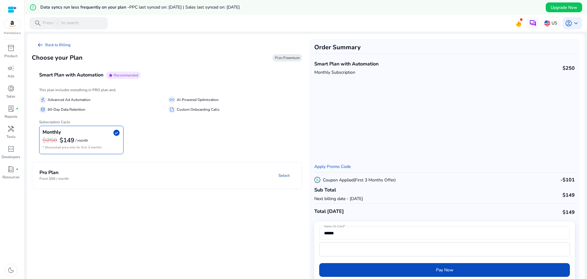
click at [281, 179] on link "Select" at bounding box center [284, 175] width 21 height 11
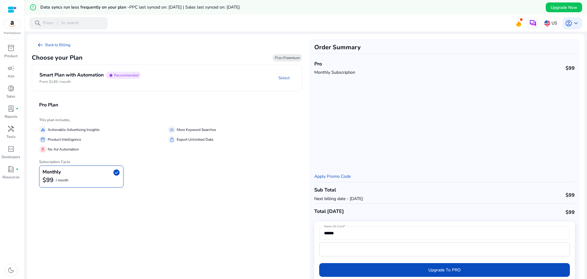
click at [195, 84] on mat-panel-description "Select" at bounding box center [224, 78] width 156 height 13
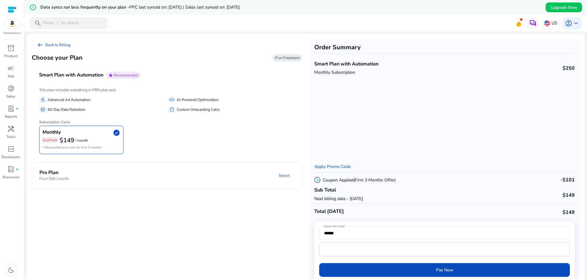
click at [194, 177] on mat-panel-description "Select" at bounding box center [215, 175] width 174 height 11
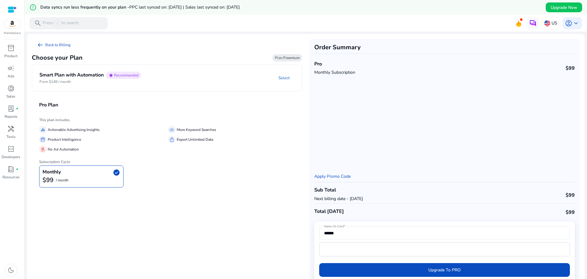
click at [161, 78] on mat-panel-description "Select" at bounding box center [224, 78] width 156 height 13
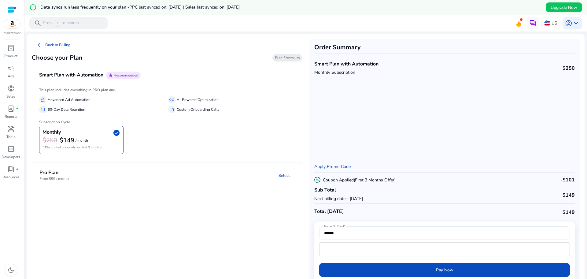
click at [231, 175] on mat-panel-description "Select" at bounding box center [215, 175] width 174 height 11
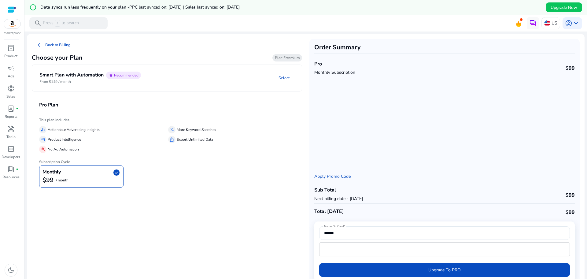
click at [229, 77] on mat-panel-description "Select" at bounding box center [224, 78] width 156 height 13
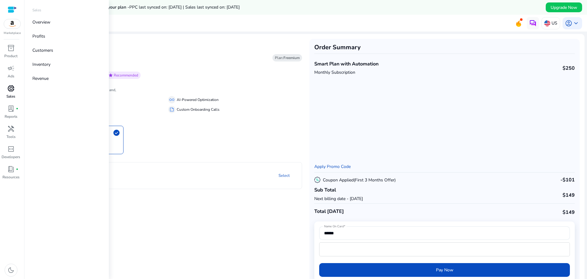
click at [13, 90] on span "donut_small" at bounding box center [10, 88] width 7 height 7
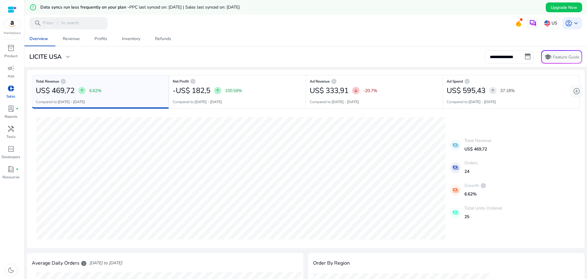
scroll to position [153, 0]
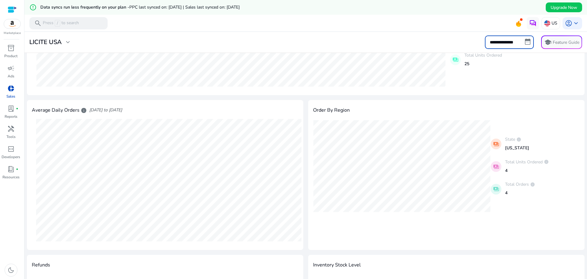
click at [525, 44] on input "**********" at bounding box center [509, 41] width 49 height 13
select select "*"
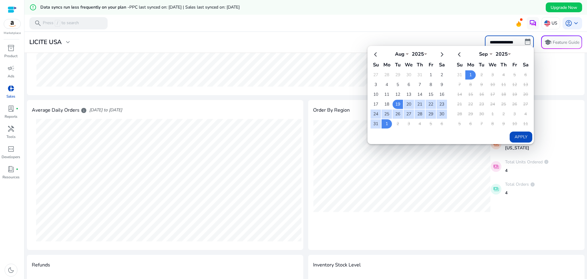
click at [525, 45] on input "**********" at bounding box center [509, 41] width 49 height 13
click at [545, 125] on div "State : New York Total Orders : 1 Units Ordered : 1 payments State info Florida…" at bounding box center [446, 166] width 267 height 92
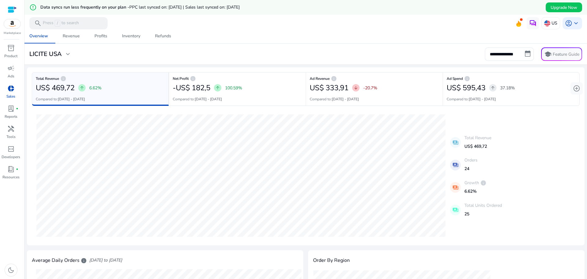
scroll to position [0, 0]
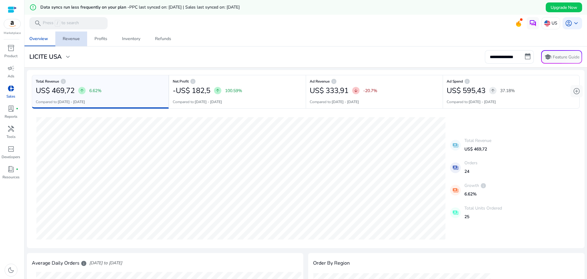
click at [77, 41] on div "Revenue" at bounding box center [71, 39] width 17 height 4
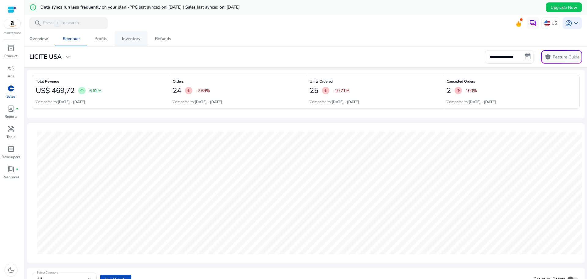
click at [127, 42] on span "Inventory" at bounding box center [131, 39] width 18 height 15
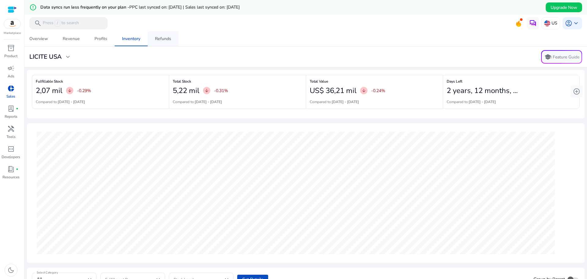
click at [166, 40] on div "Refunds" at bounding box center [163, 39] width 16 height 4
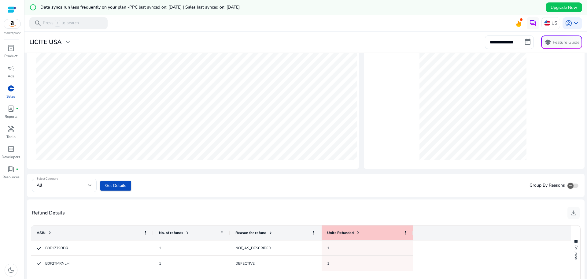
scroll to position [191, 0]
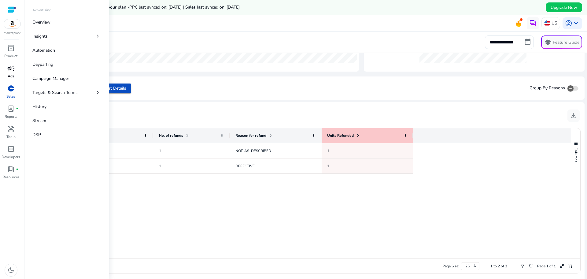
click at [10, 72] on span "campaign" at bounding box center [10, 68] width 7 height 7
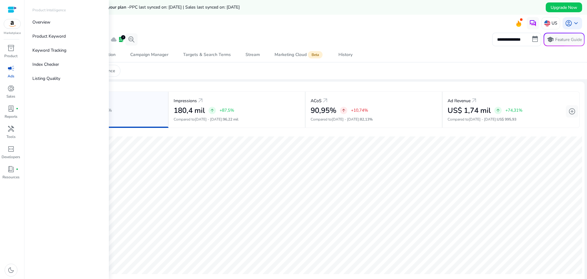
click at [14, 11] on div at bounding box center [12, 9] width 9 height 7
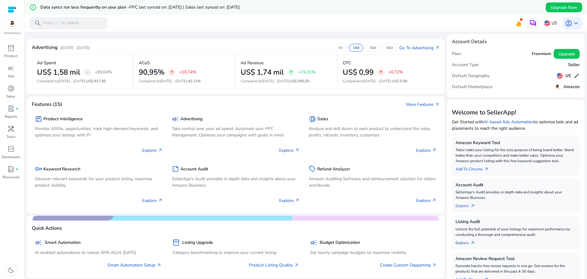
click at [465, 243] on link "Explore arrow_outward" at bounding box center [468, 241] width 24 height 9
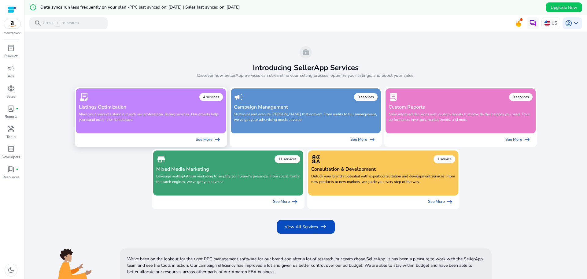
click at [196, 121] on p "Make your products stand out with our professional listing services. Our expert…" at bounding box center [151, 119] width 144 height 17
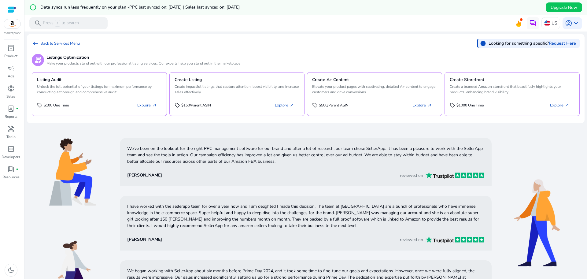
click at [355, 108] on div "sell $500/Parent ASIN Explore arrow_outward" at bounding box center [374, 103] width 125 height 16
click at [417, 107] on link "Explore arrow_outward" at bounding box center [422, 105] width 29 height 11
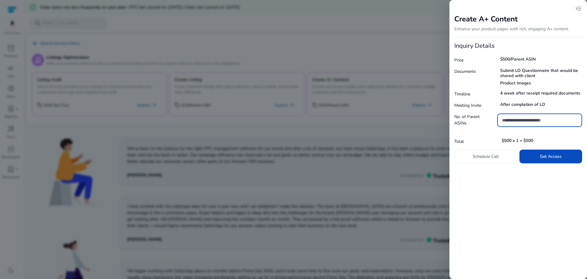
click at [376, 44] on div at bounding box center [293, 139] width 587 height 279
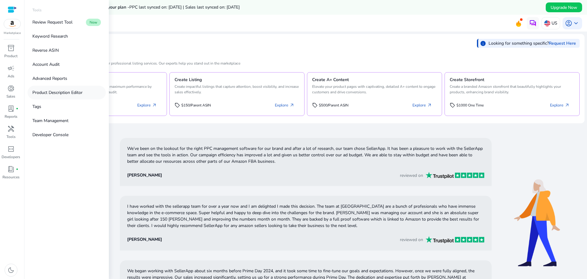
click at [70, 95] on p "Product Description Editor" at bounding box center [57, 92] width 50 height 6
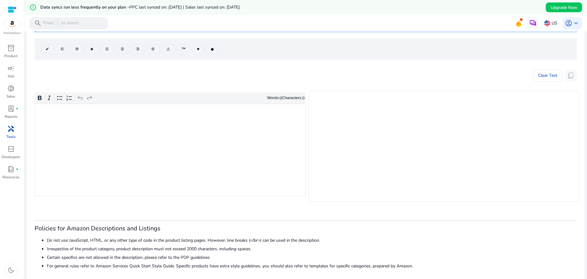
scroll to position [72, 0]
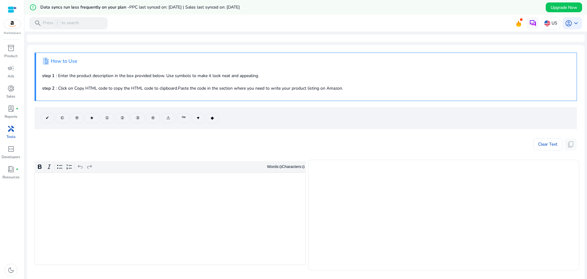
click at [9, 130] on span "handyman" at bounding box center [10, 128] width 7 height 7
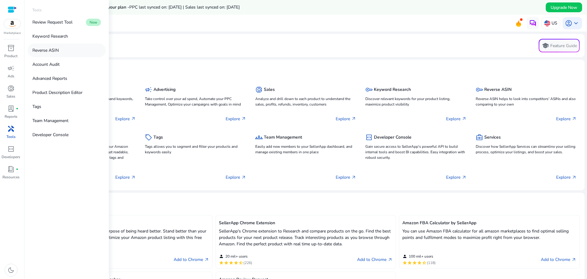
click at [61, 53] on link "Reverse ASIN" at bounding box center [67, 50] width 78 height 14
